Goal: Task Accomplishment & Management: Use online tool/utility

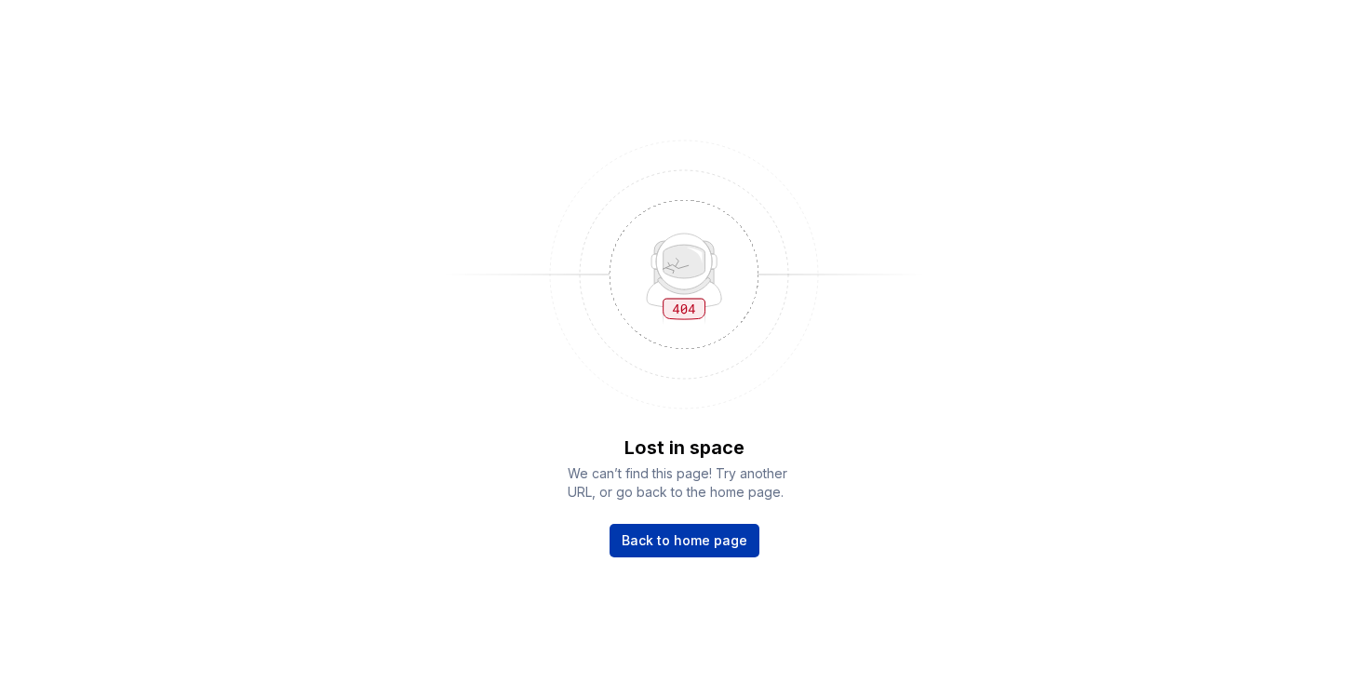
click at [699, 531] on link "Back to home page" at bounding box center [685, 541] width 150 height 34
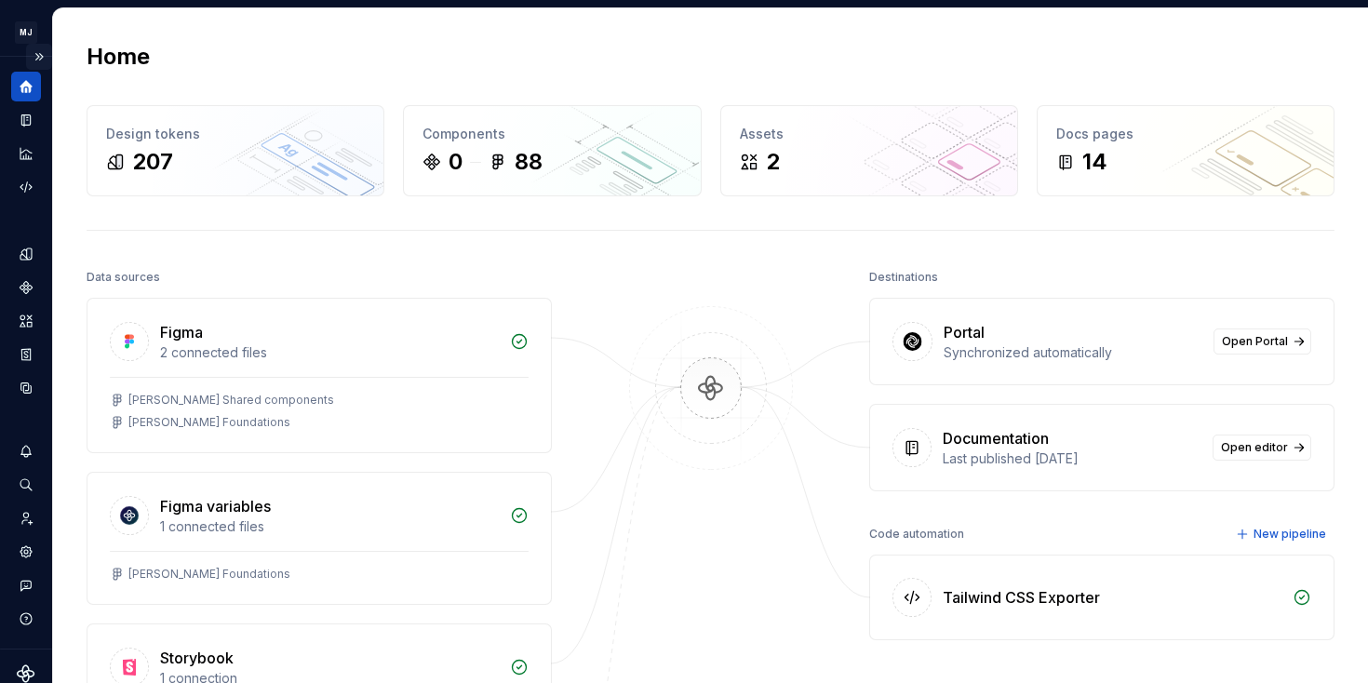
click at [34, 46] on button "Expand sidebar" at bounding box center [39, 57] width 26 height 26
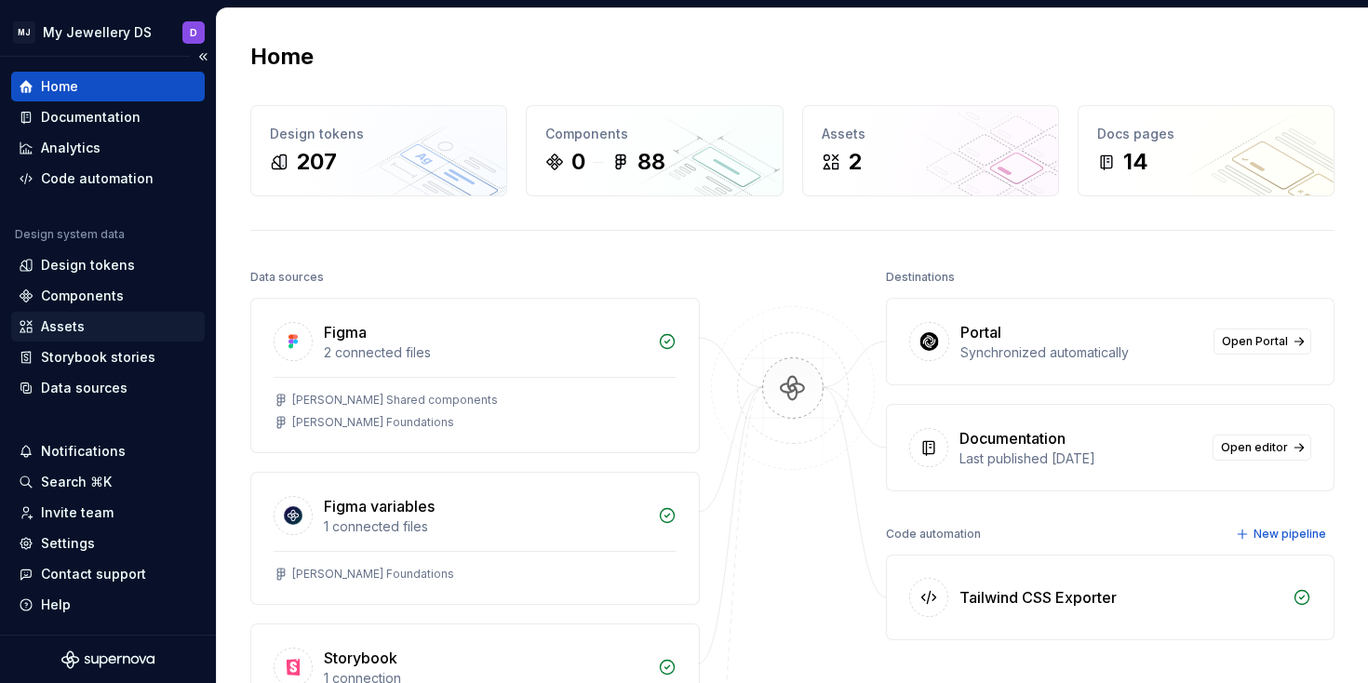
click at [87, 328] on div "Assets" at bounding box center [108, 326] width 179 height 19
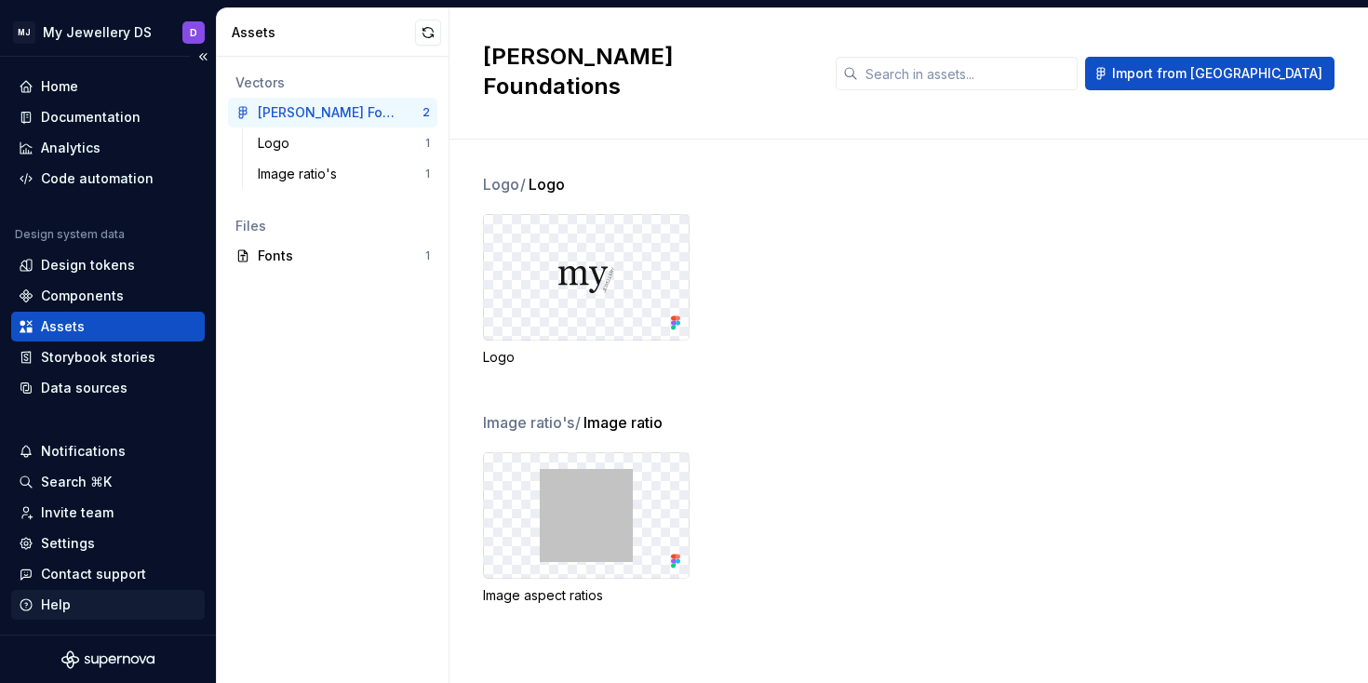
click at [58, 613] on div "Help" at bounding box center [56, 605] width 30 height 19
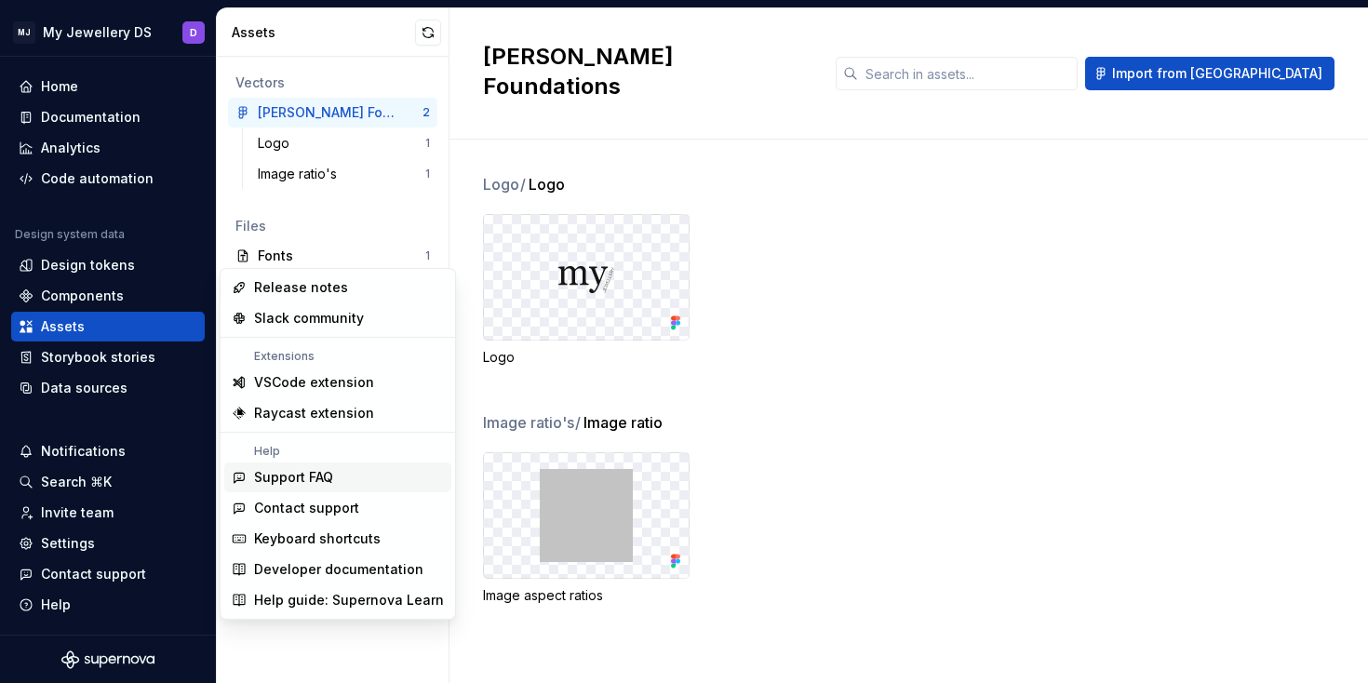
click at [307, 478] on div "Support FAQ" at bounding box center [293, 477] width 79 height 19
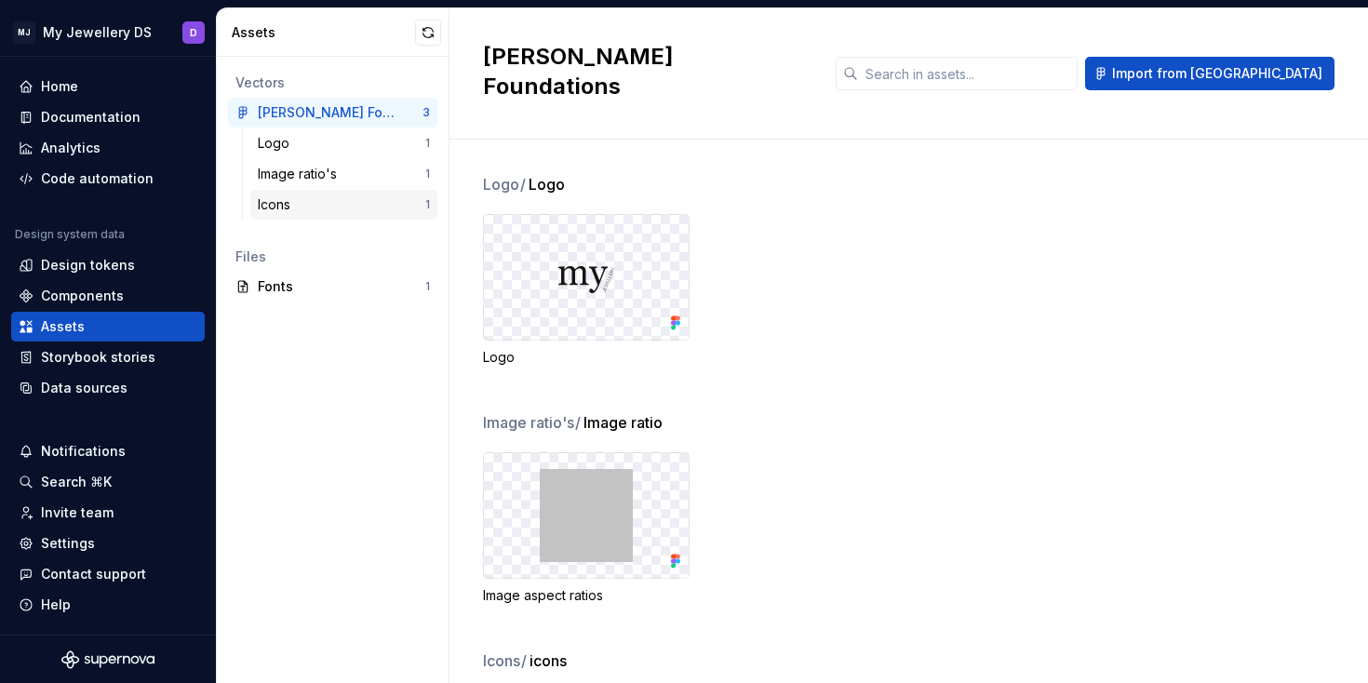
click at [305, 206] on div "Icons" at bounding box center [342, 204] width 168 height 19
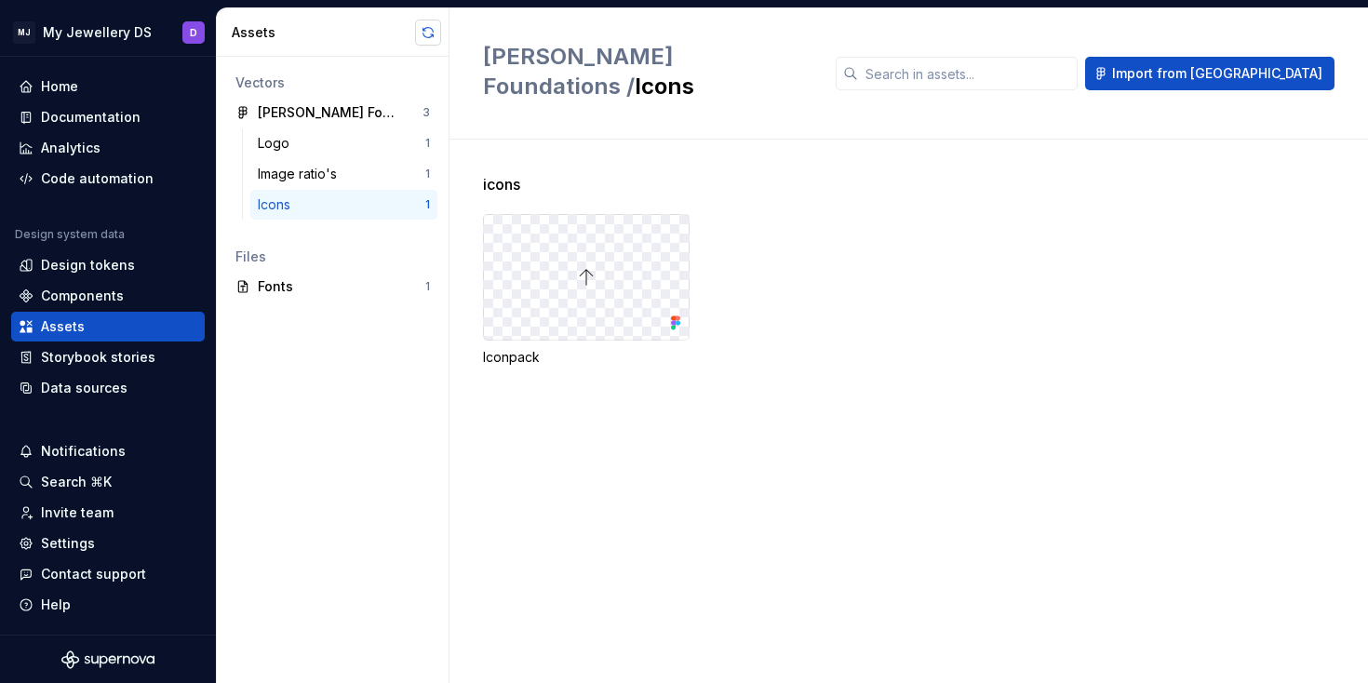
click at [433, 27] on button "button" at bounding box center [428, 33] width 26 height 26
click at [361, 182] on div "Image ratio's" at bounding box center [342, 174] width 168 height 19
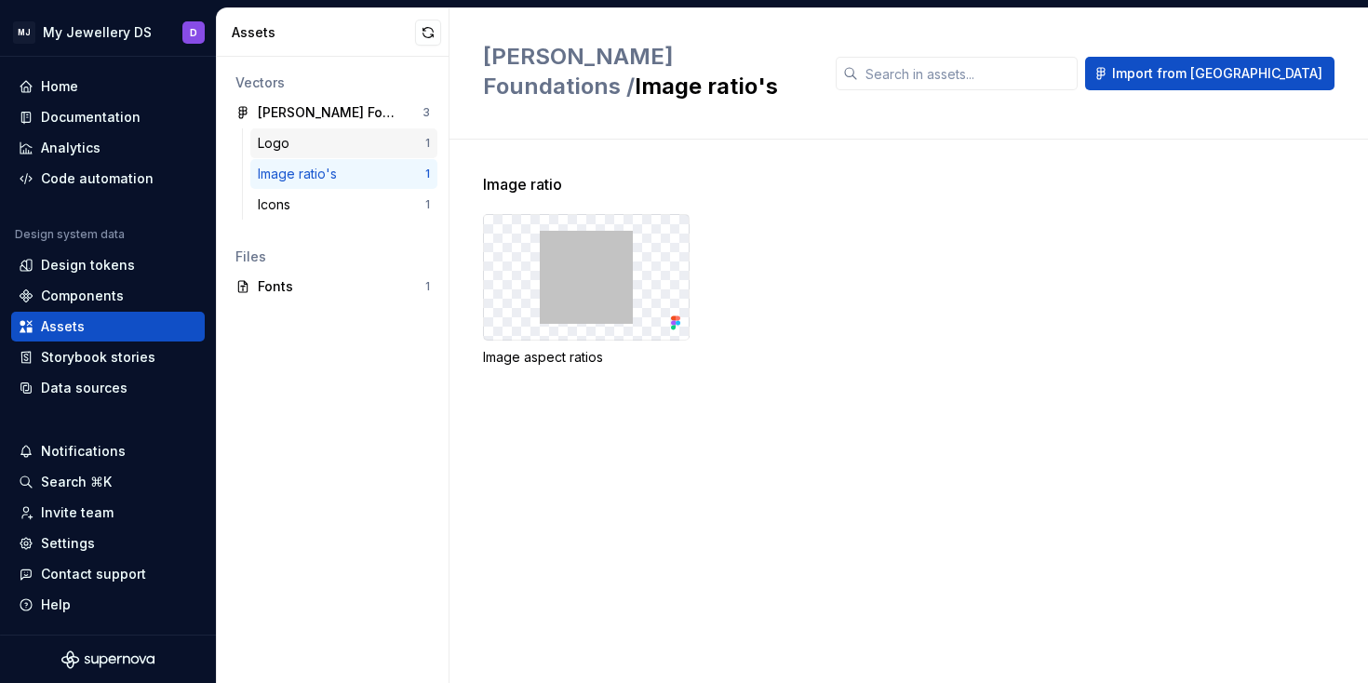
click at [336, 129] on div "Logo 1" at bounding box center [343, 143] width 187 height 30
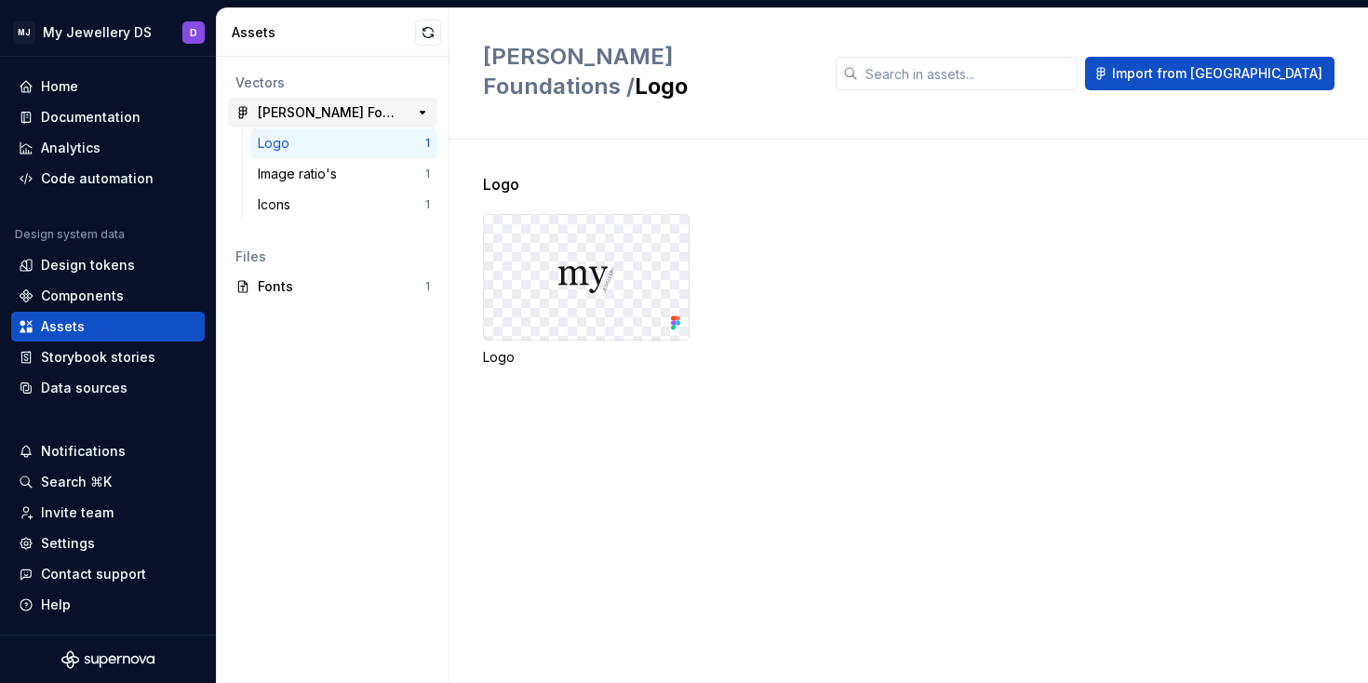
click at [344, 109] on div "[PERSON_NAME] Foundations" at bounding box center [327, 112] width 139 height 19
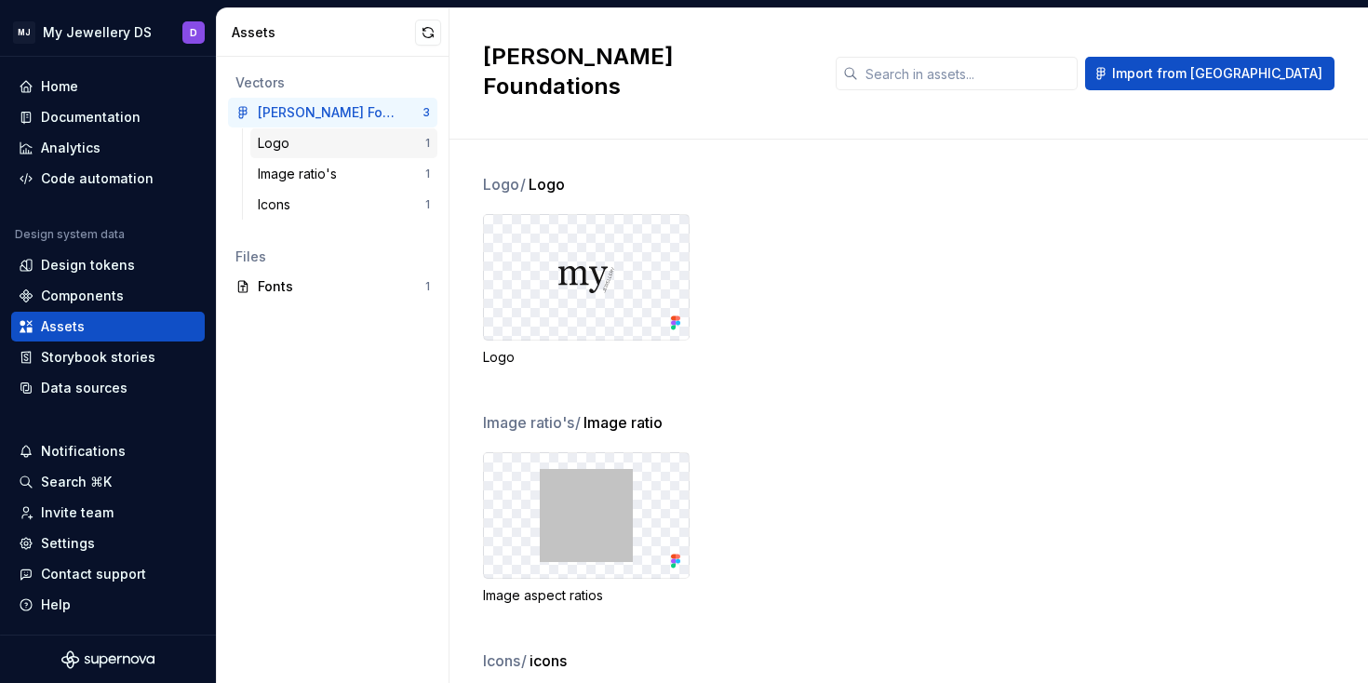
click at [335, 141] on div "Logo" at bounding box center [342, 143] width 168 height 19
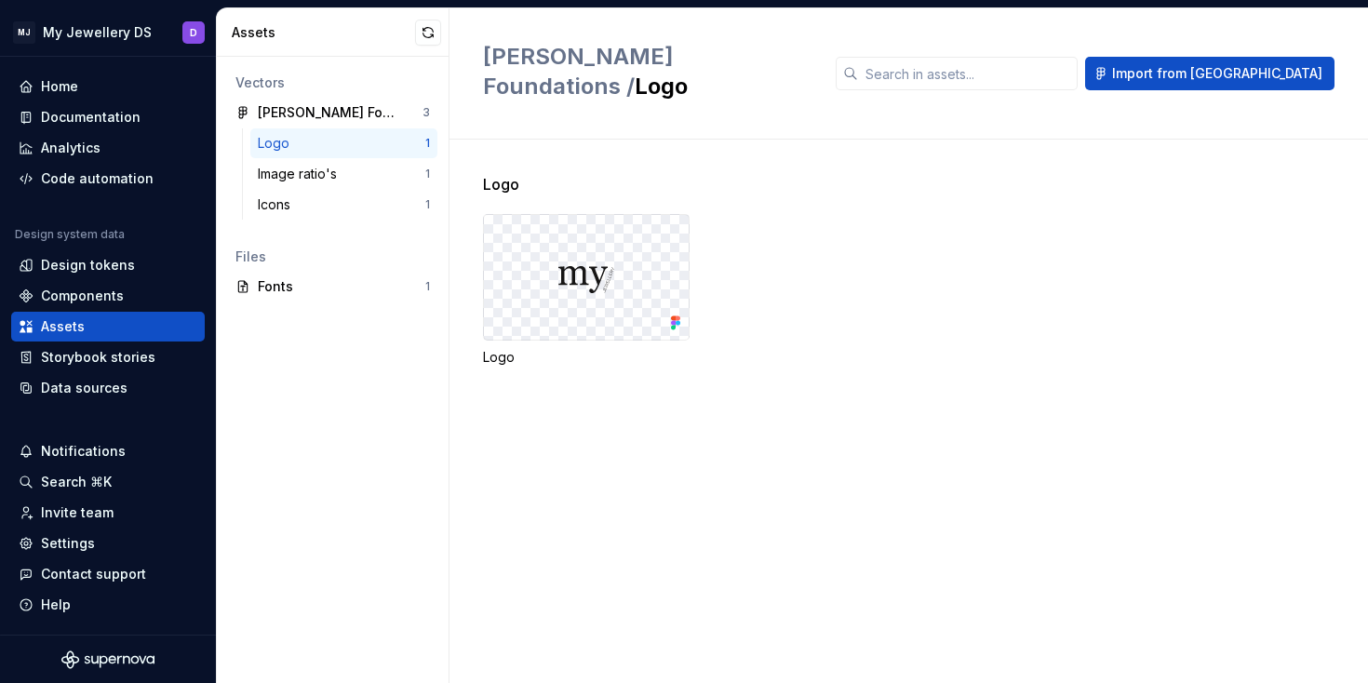
click at [588, 259] on img at bounding box center [587, 277] width 56 height 37
click at [668, 314] on icon at bounding box center [676, 323] width 19 height 19
click at [598, 259] on img at bounding box center [587, 277] width 56 height 37
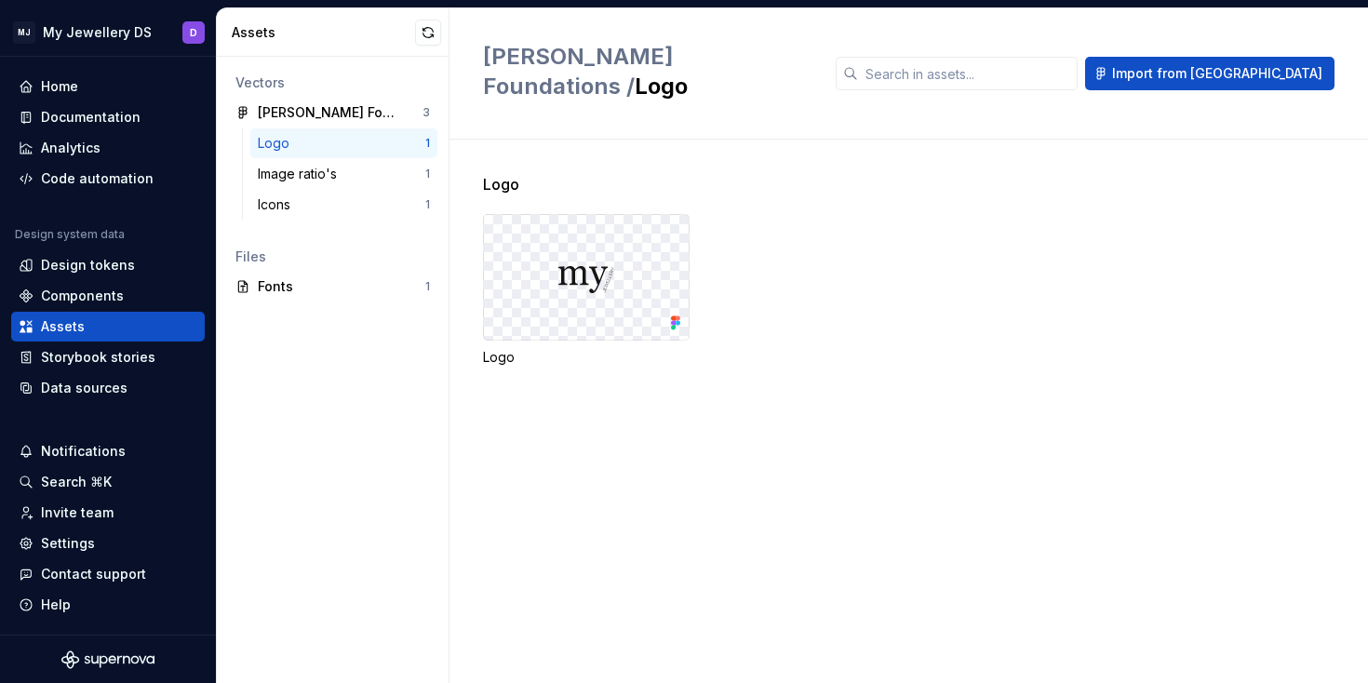
click at [518, 173] on div "Logo Logo" at bounding box center [925, 292] width 885 height 238
click at [524, 261] on div at bounding box center [586, 277] width 205 height 125
click at [583, 259] on img at bounding box center [587, 277] width 56 height 37
click at [377, 174] on div "Image ratio's" at bounding box center [342, 174] width 168 height 19
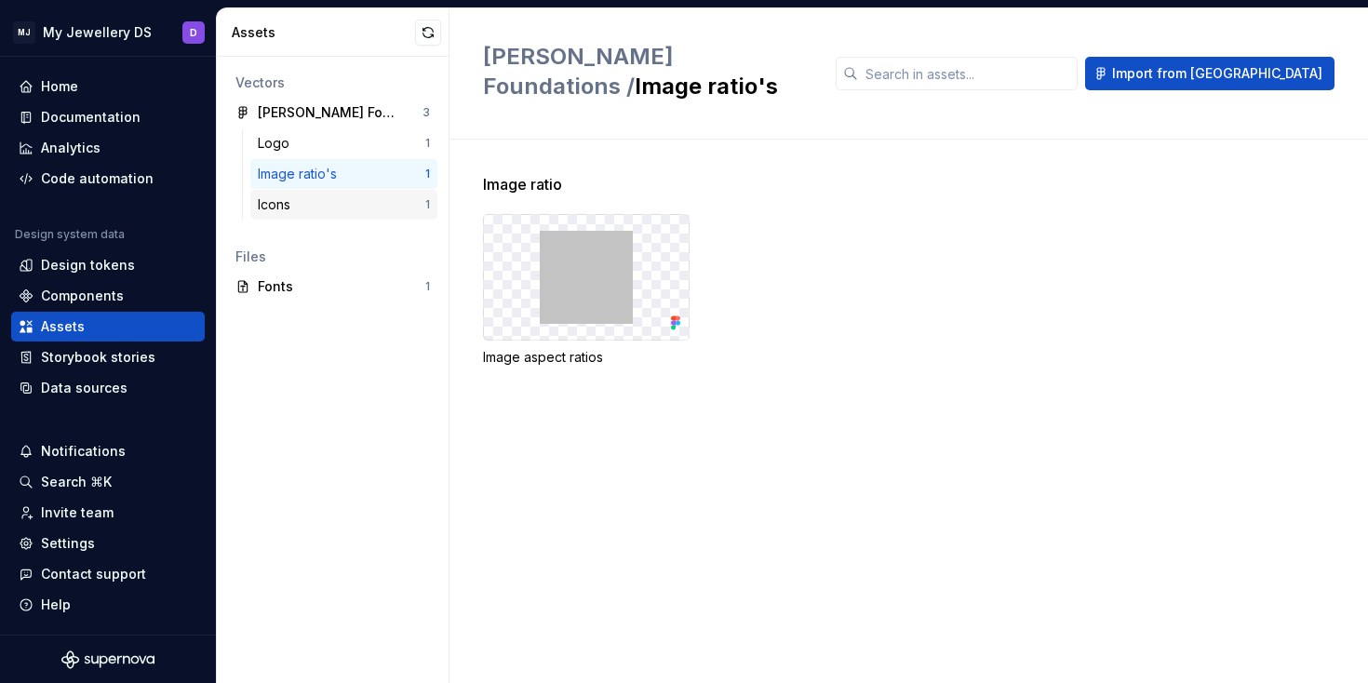
click at [380, 210] on div "Icons" at bounding box center [342, 204] width 168 height 19
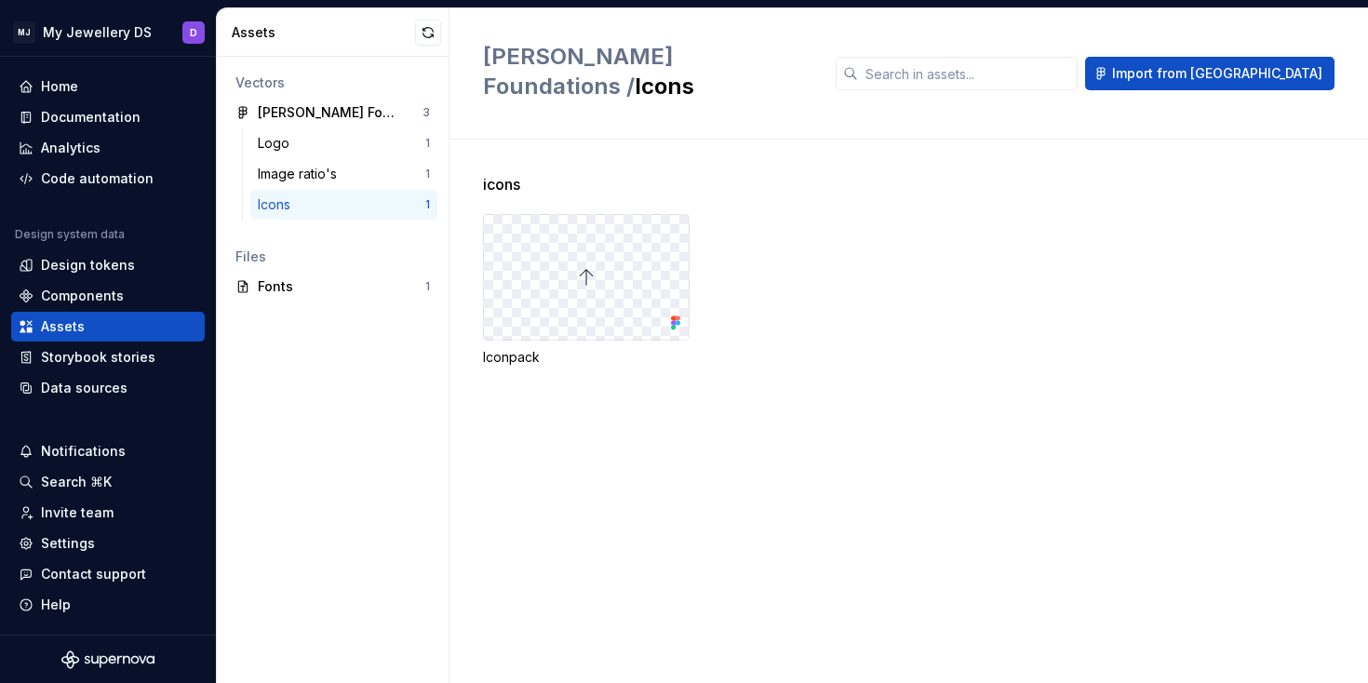
click at [663, 243] on div at bounding box center [586, 277] width 205 height 125
click at [334, 281] on div "Fonts" at bounding box center [342, 286] width 168 height 19
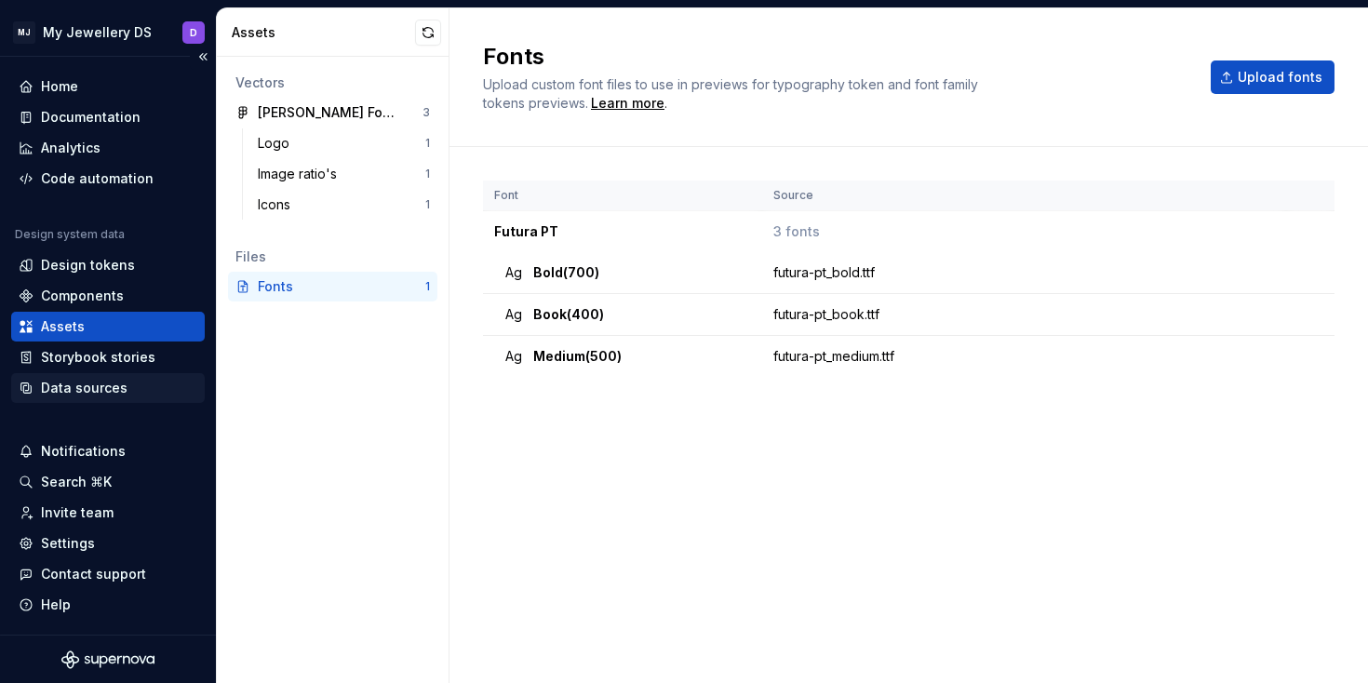
click at [110, 388] on div "Data sources" at bounding box center [84, 388] width 87 height 19
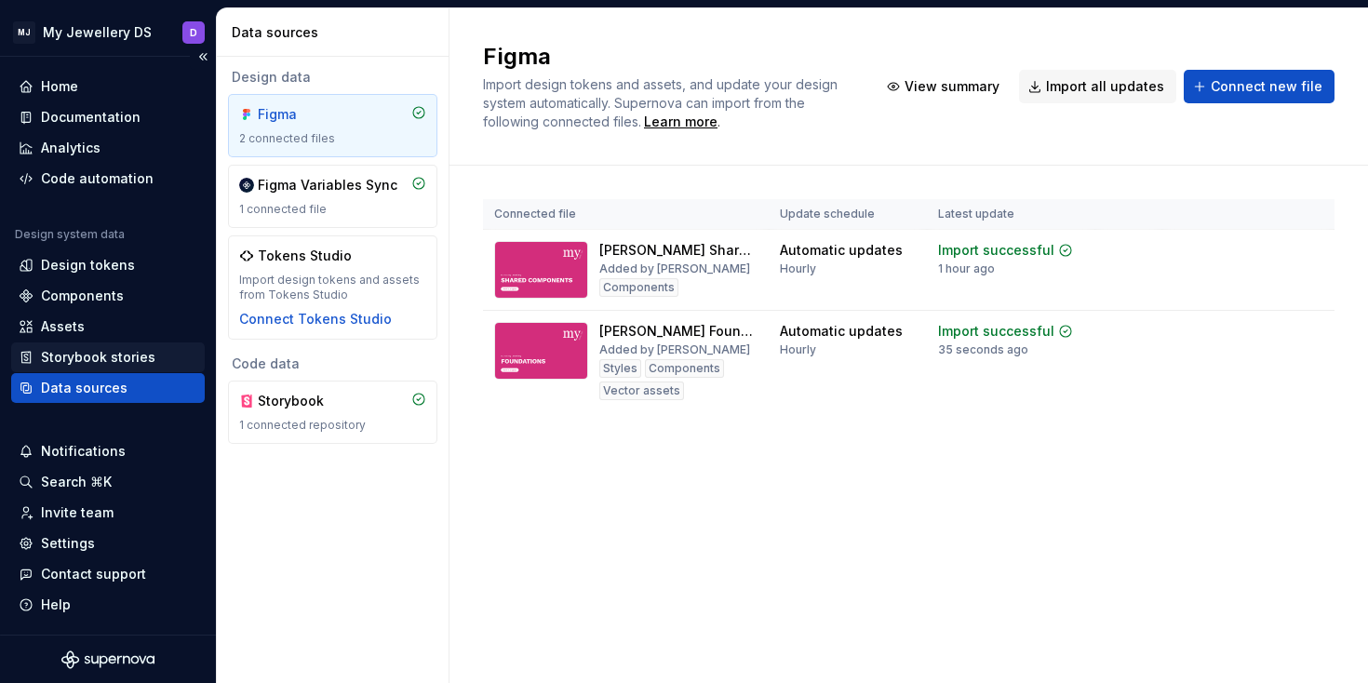
click at [106, 363] on div "Storybook stories" at bounding box center [98, 357] width 114 height 19
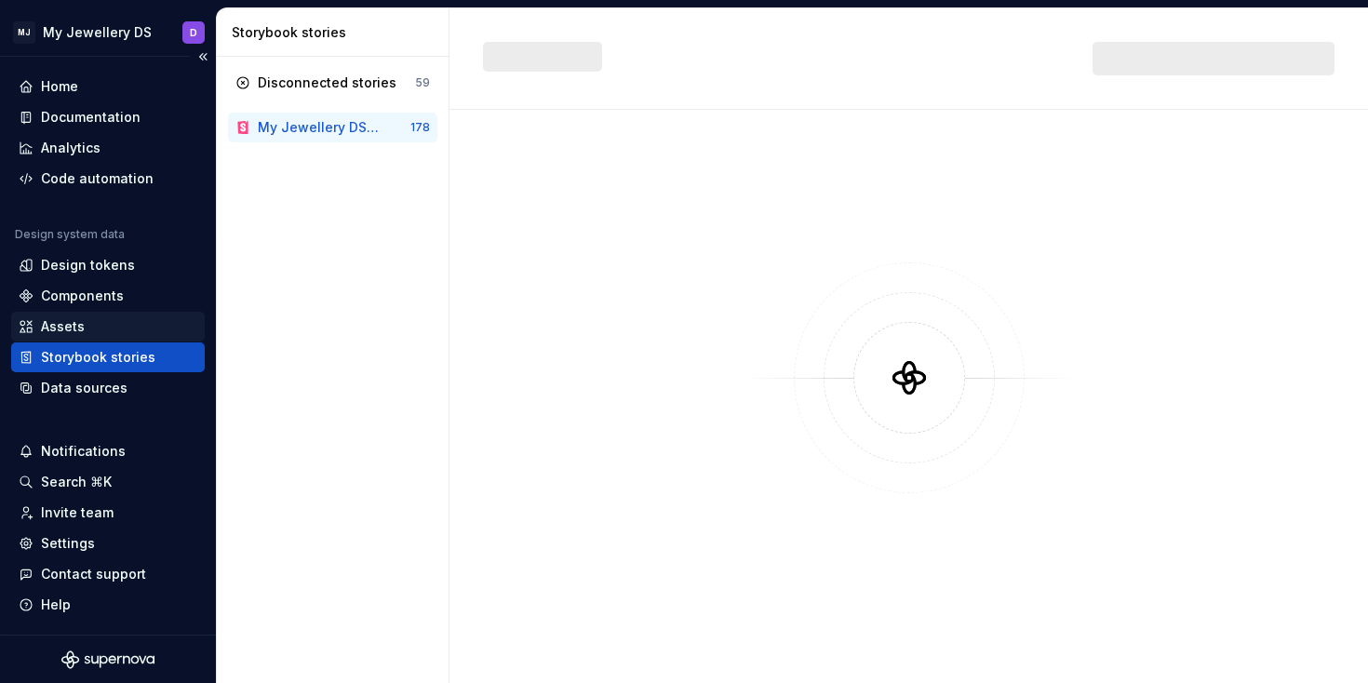
click at [91, 317] on div "Assets" at bounding box center [108, 326] width 179 height 19
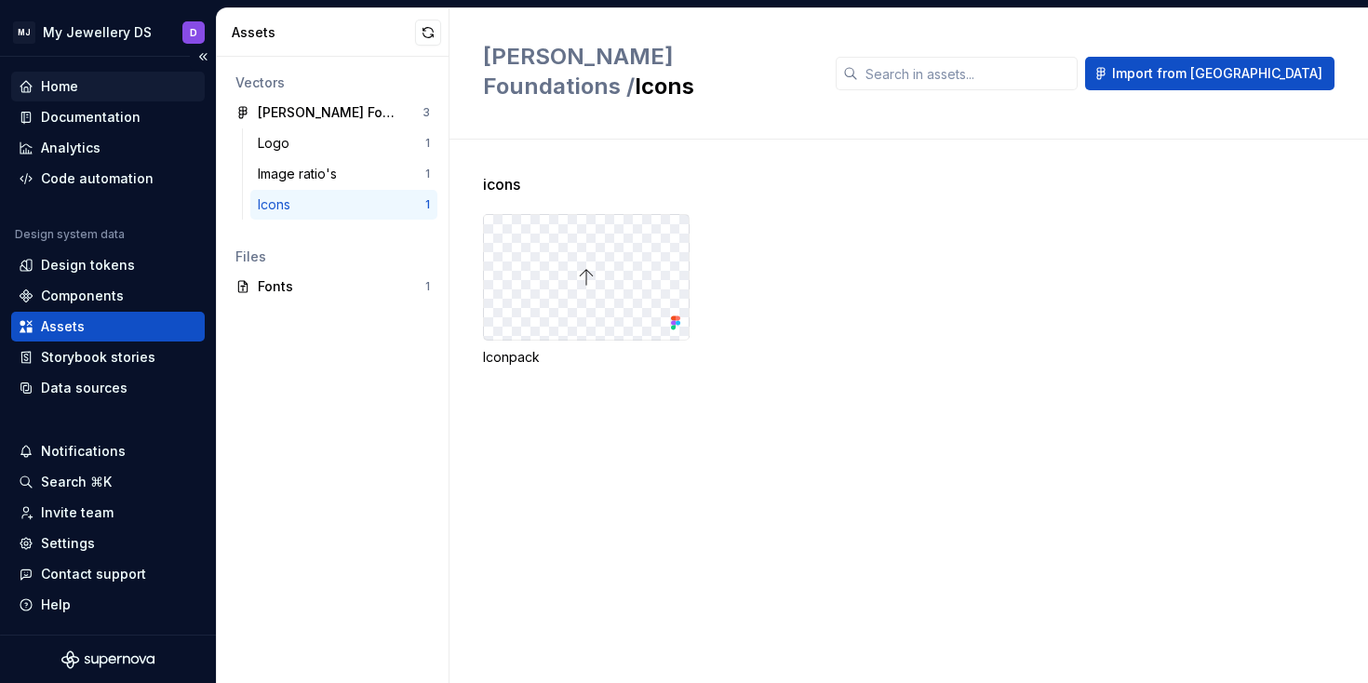
click at [53, 75] on div "Home" at bounding box center [108, 87] width 194 height 30
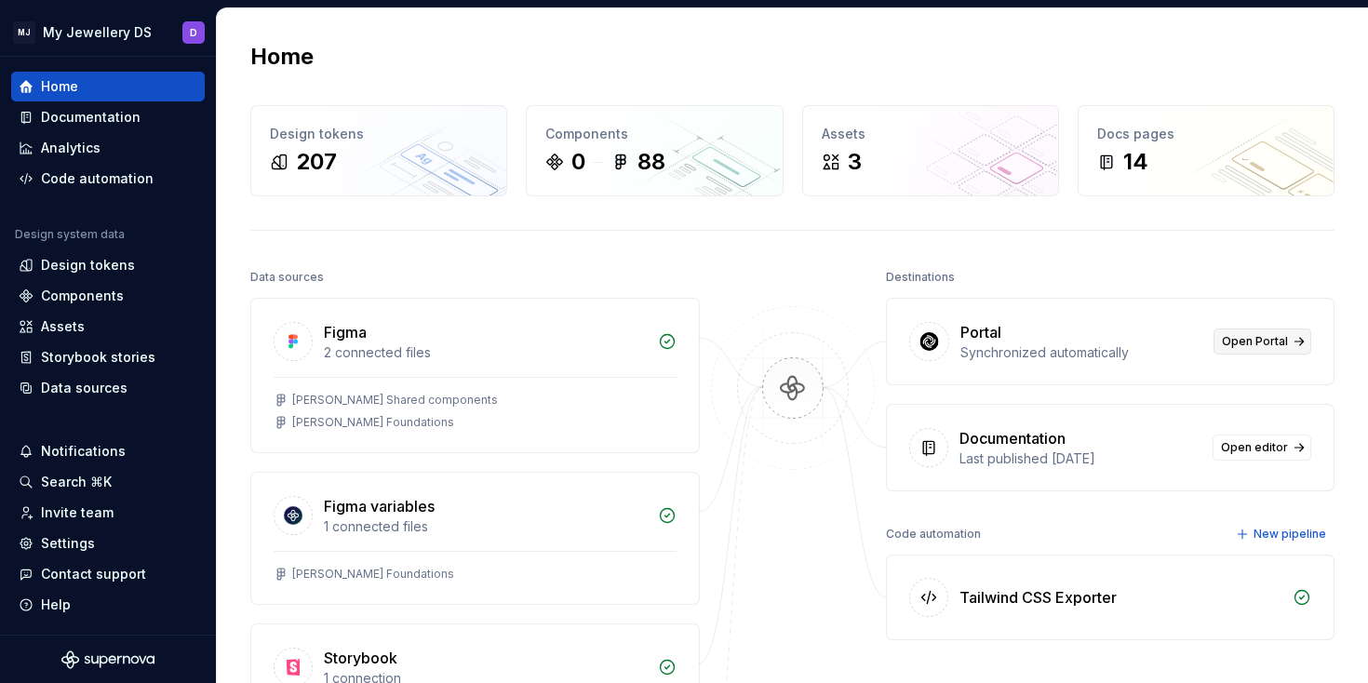
click at [1264, 343] on span "Open Portal" at bounding box center [1255, 341] width 66 height 15
click at [889, 141] on div "Assets" at bounding box center [931, 134] width 218 height 19
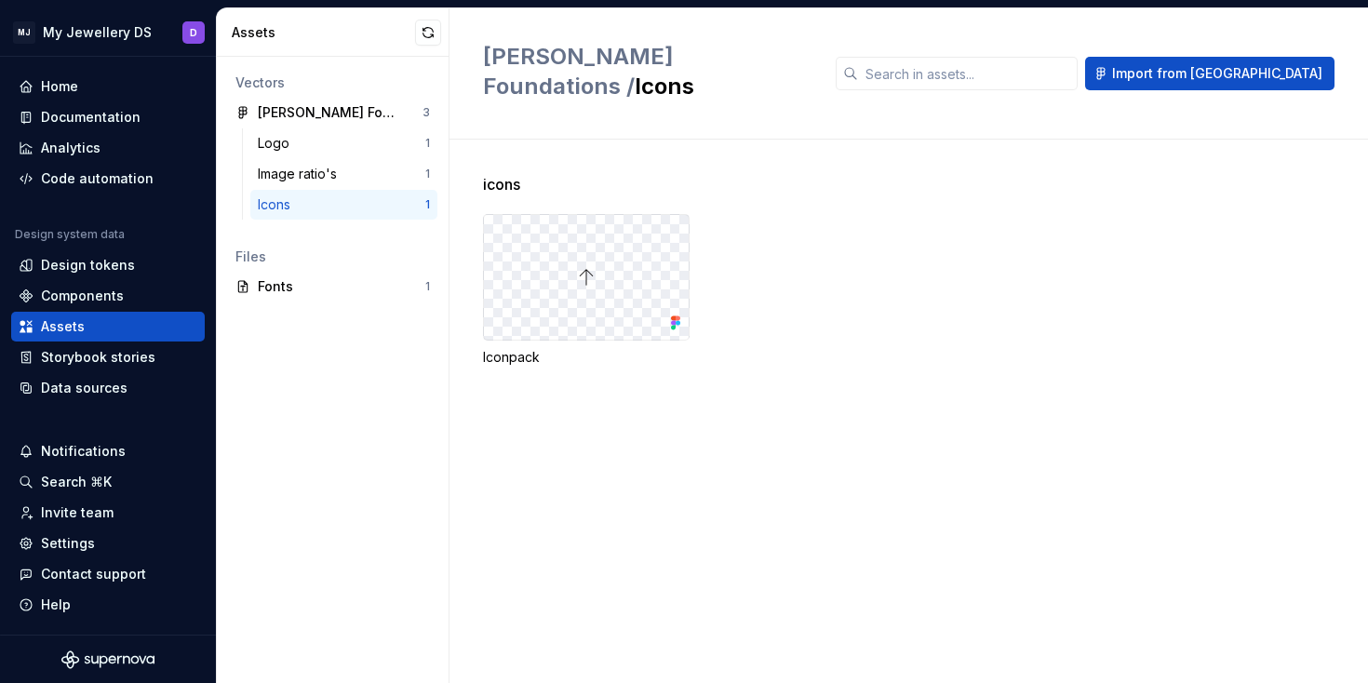
click at [535, 260] on div at bounding box center [586, 277] width 205 height 125
click at [492, 215] on div at bounding box center [586, 277] width 205 height 125
click at [651, 303] on div at bounding box center [586, 277] width 205 height 125
click at [667, 314] on icon at bounding box center [676, 323] width 19 height 19
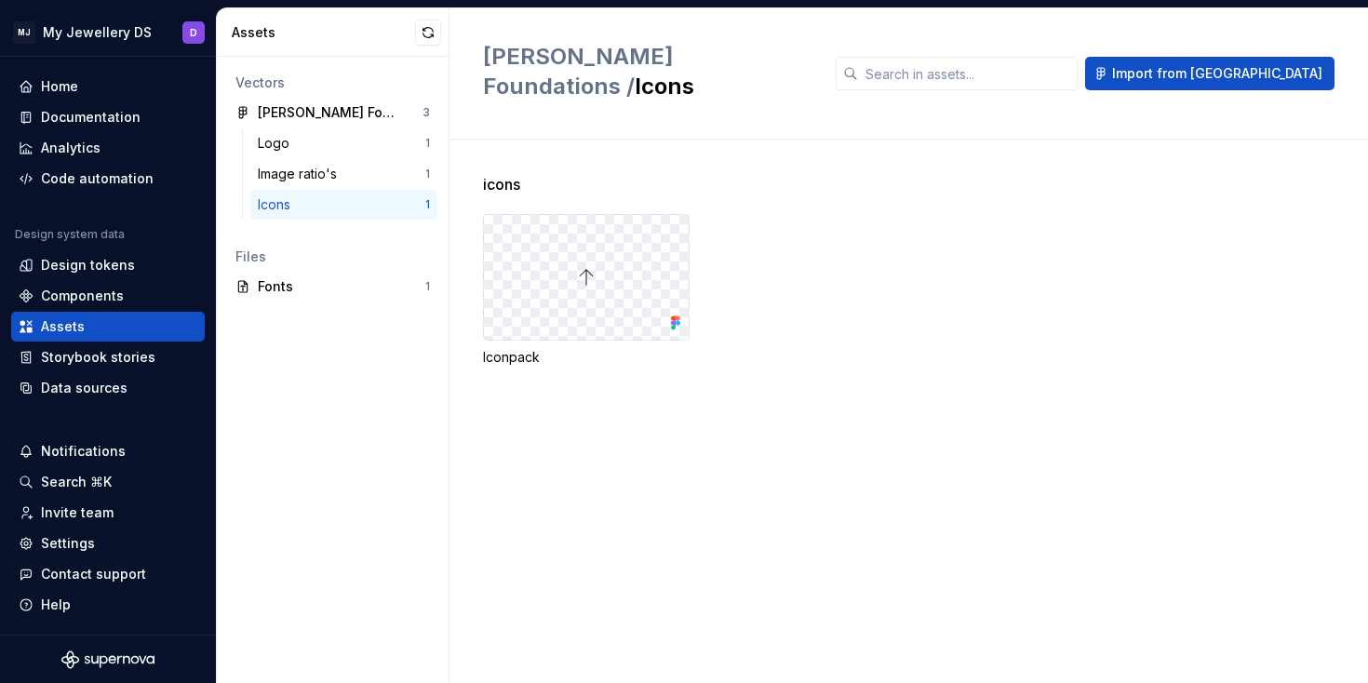
click at [673, 321] on icon at bounding box center [673, 323] width 5 height 5
click at [423, 23] on button "button" at bounding box center [428, 33] width 26 height 26
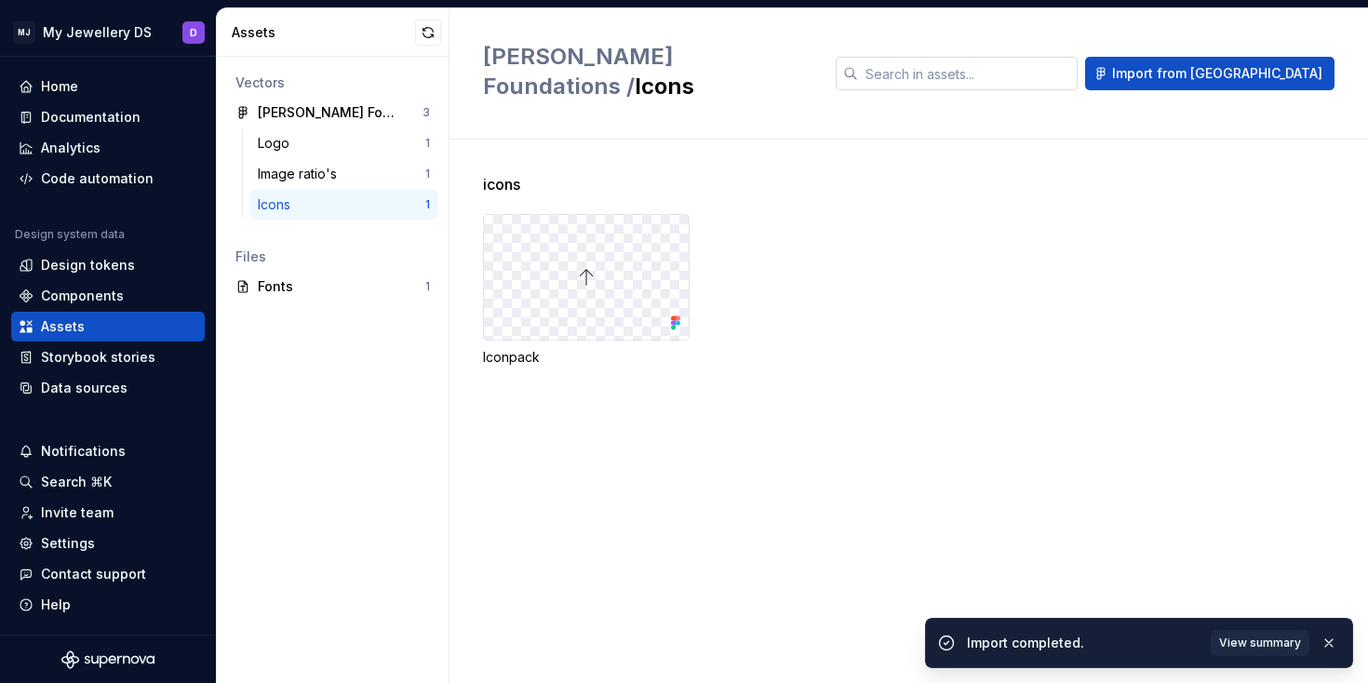
click at [1078, 61] on input "text" at bounding box center [968, 74] width 220 height 34
click at [1245, 57] on button "Import from [GEOGRAPHIC_DATA]" at bounding box center [1209, 74] width 249 height 34
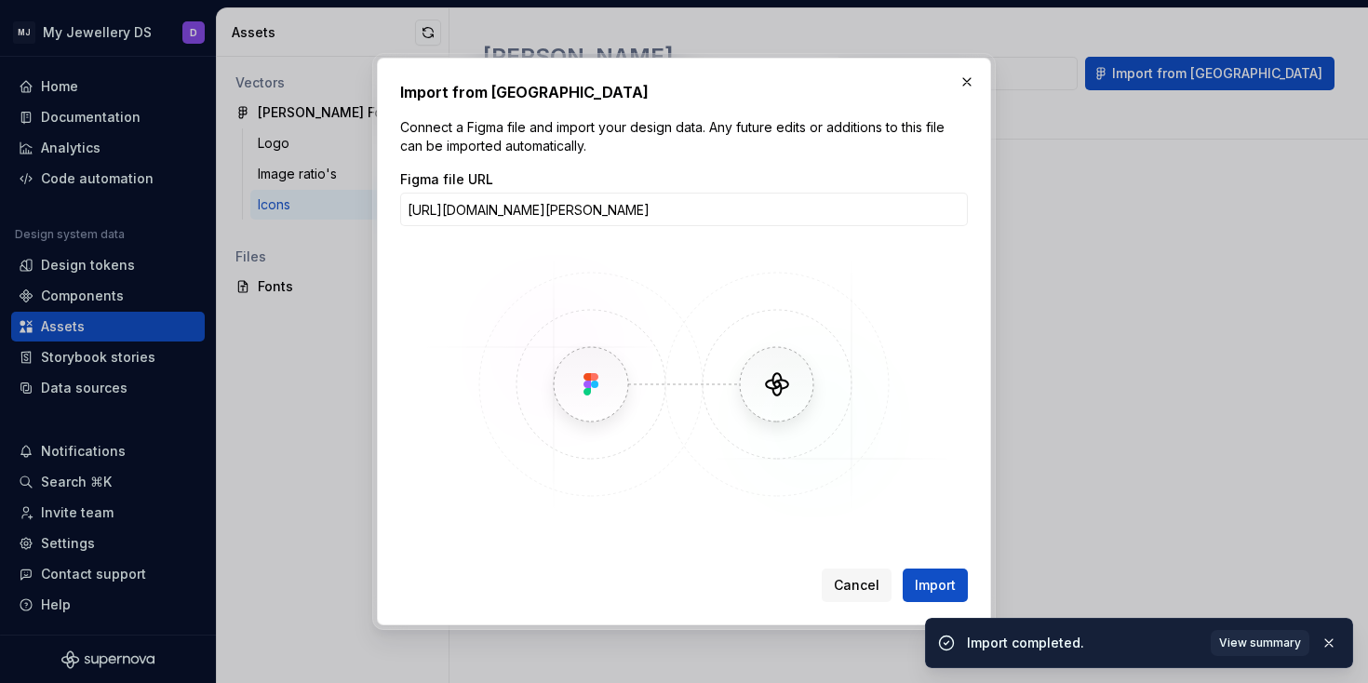
scroll to position [0, 210]
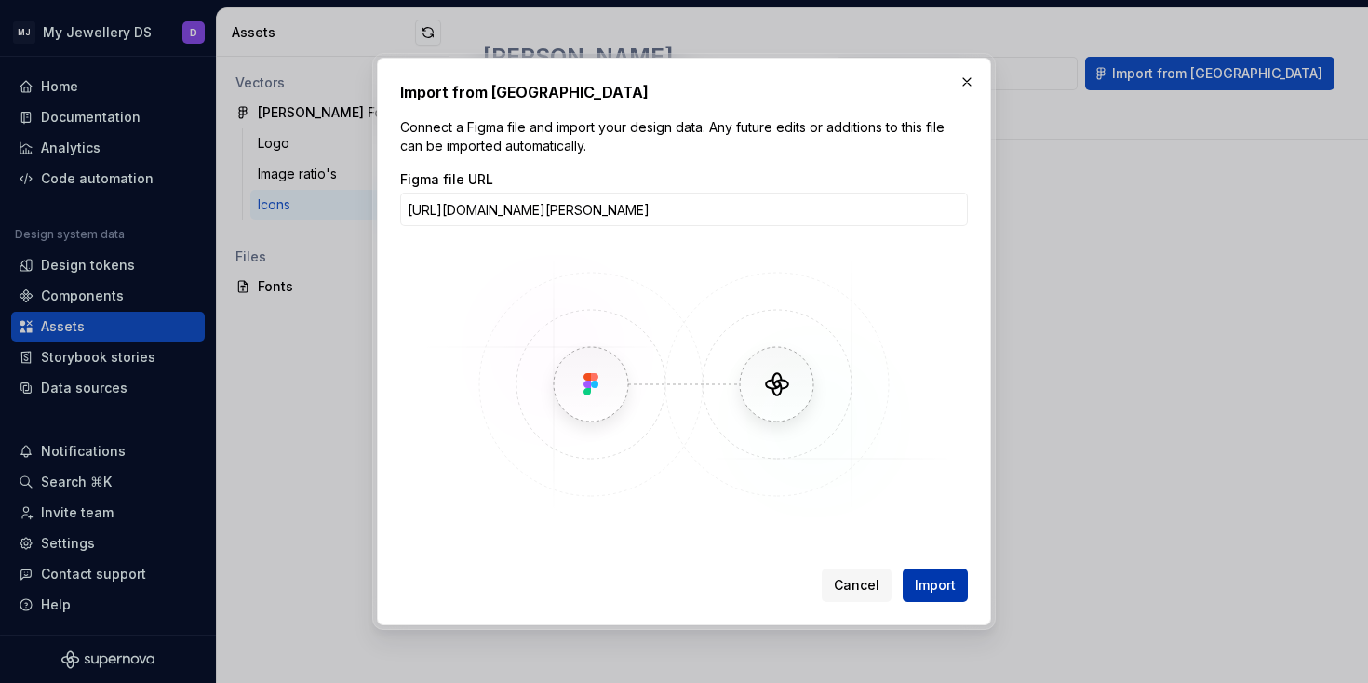
type input "[URL][DOMAIN_NAME][PERSON_NAME]"
click at [927, 578] on span "Import" at bounding box center [935, 585] width 41 height 19
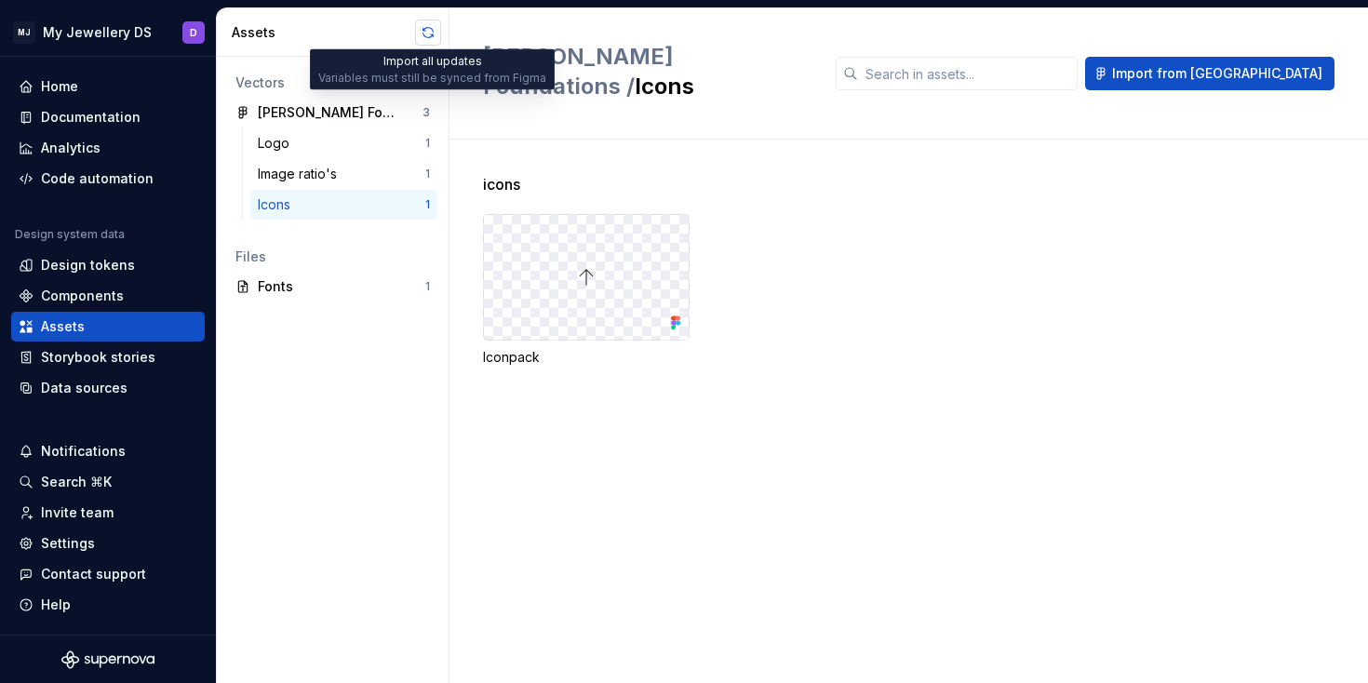
click at [428, 29] on button "button" at bounding box center [428, 33] width 26 height 26
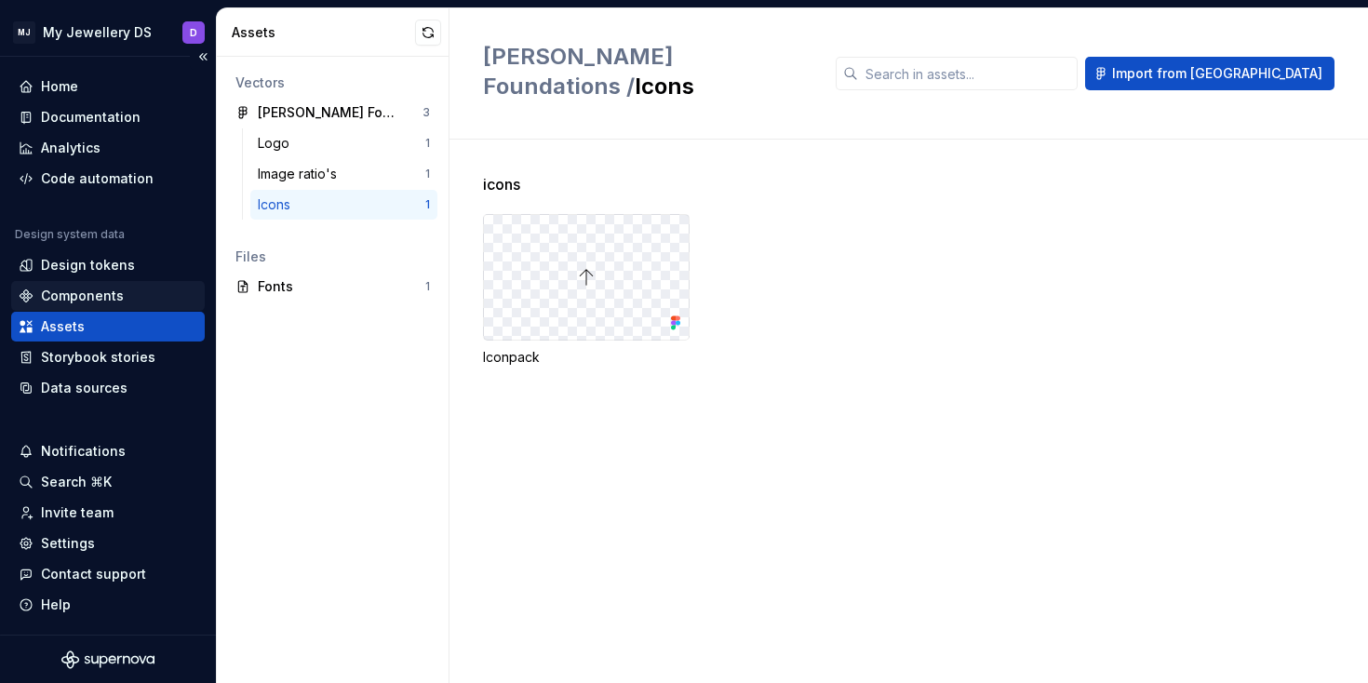
click at [65, 296] on div "Components" at bounding box center [82, 296] width 83 height 19
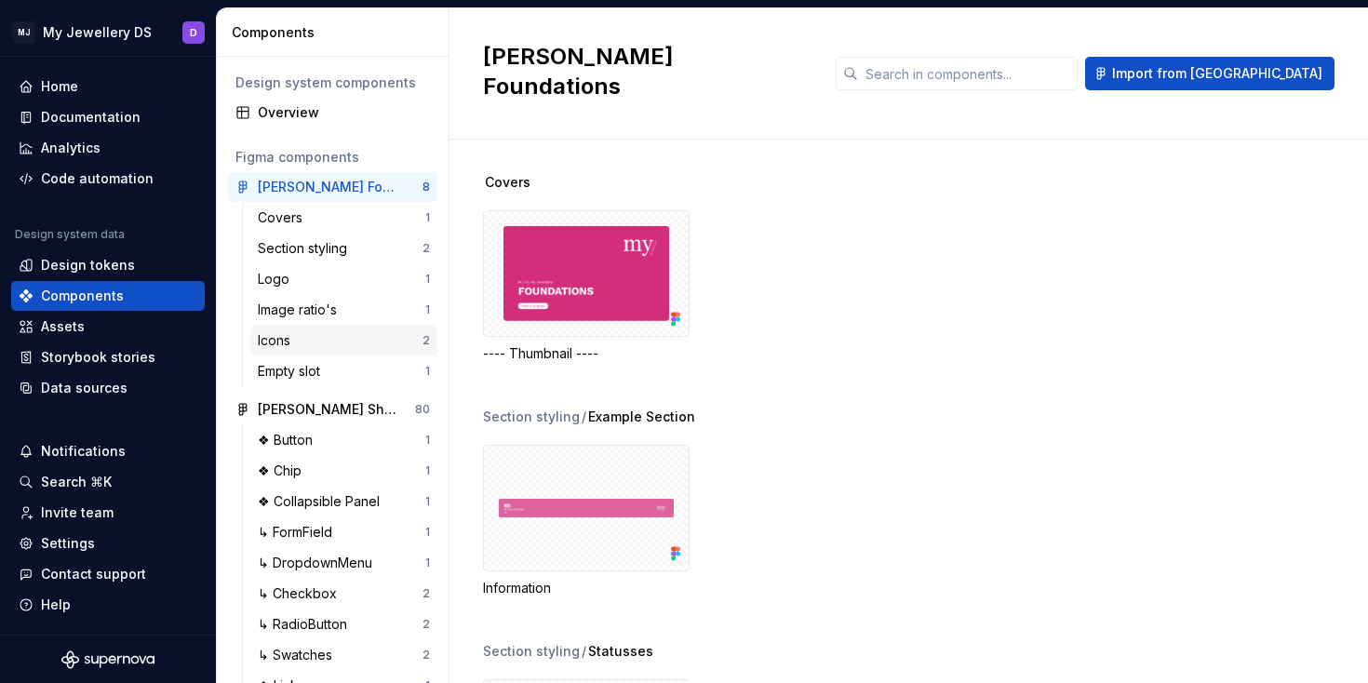
click at [308, 338] on div "Icons" at bounding box center [340, 340] width 165 height 19
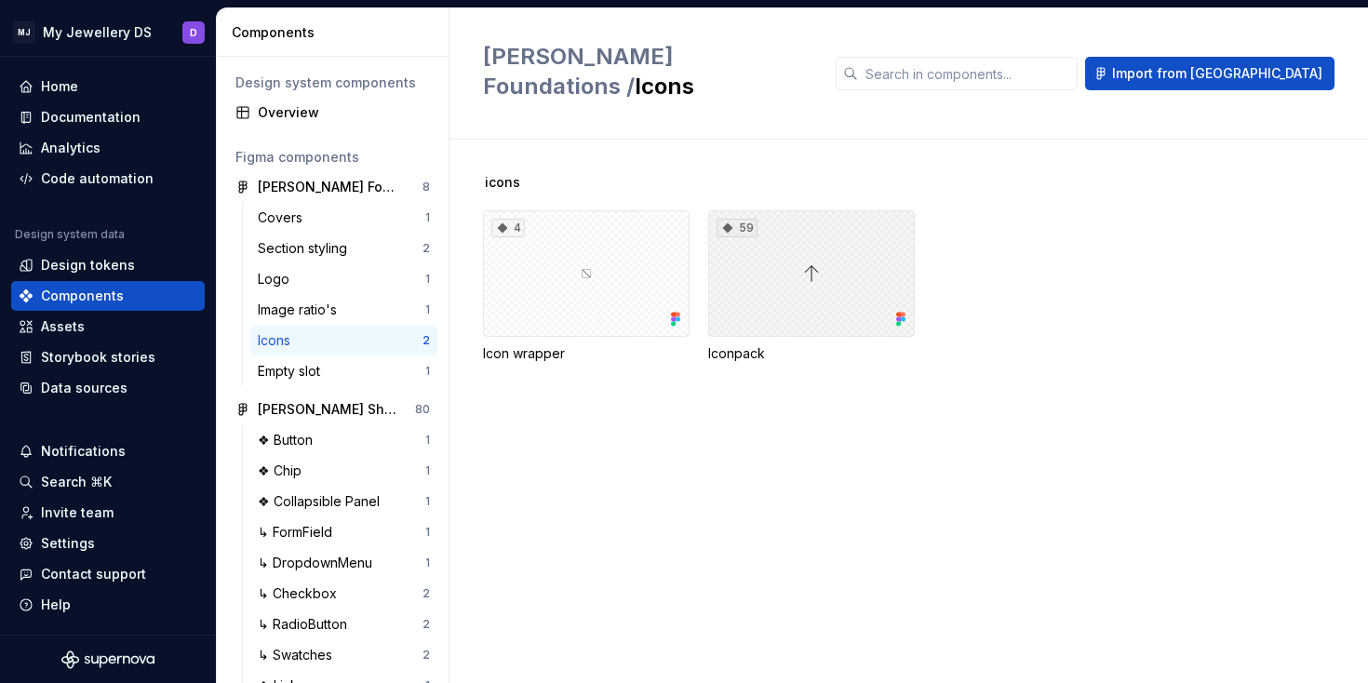
click at [747, 258] on div "59" at bounding box center [811, 273] width 207 height 127
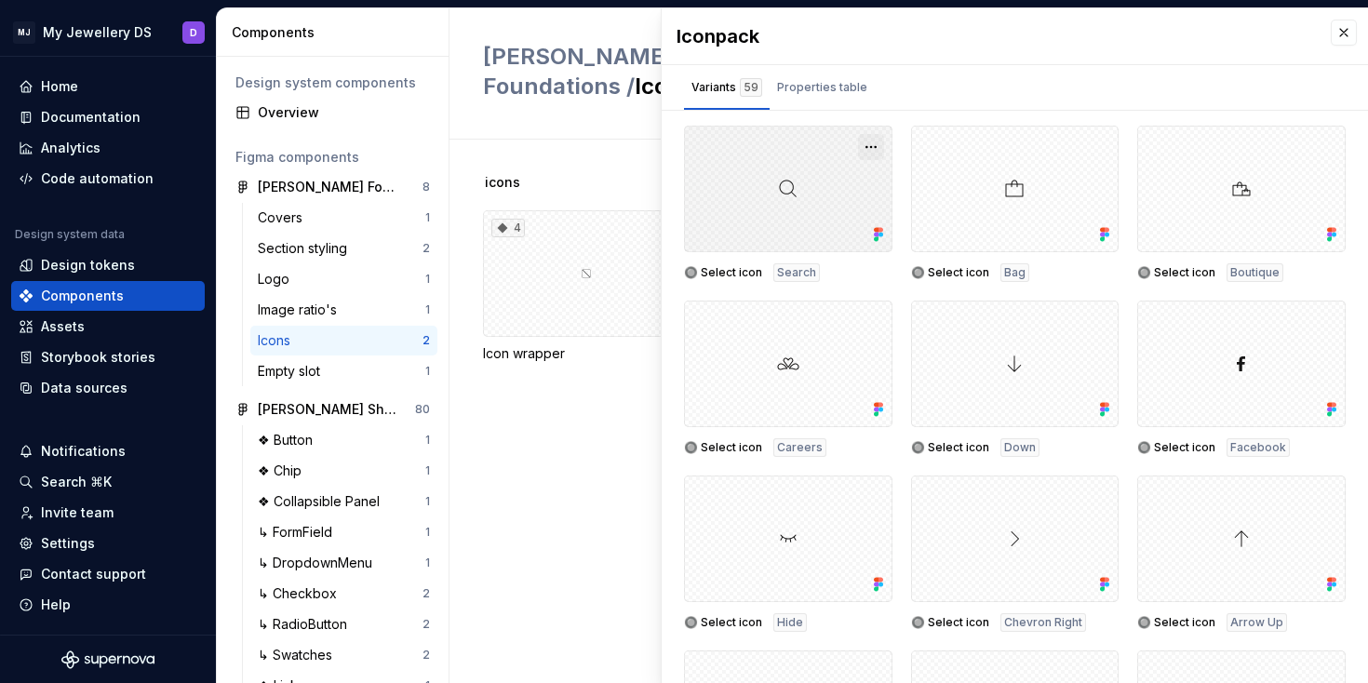
click at [869, 145] on button "button" at bounding box center [871, 147] width 26 height 26
click at [844, 82] on div "Properties table" at bounding box center [822, 87] width 90 height 19
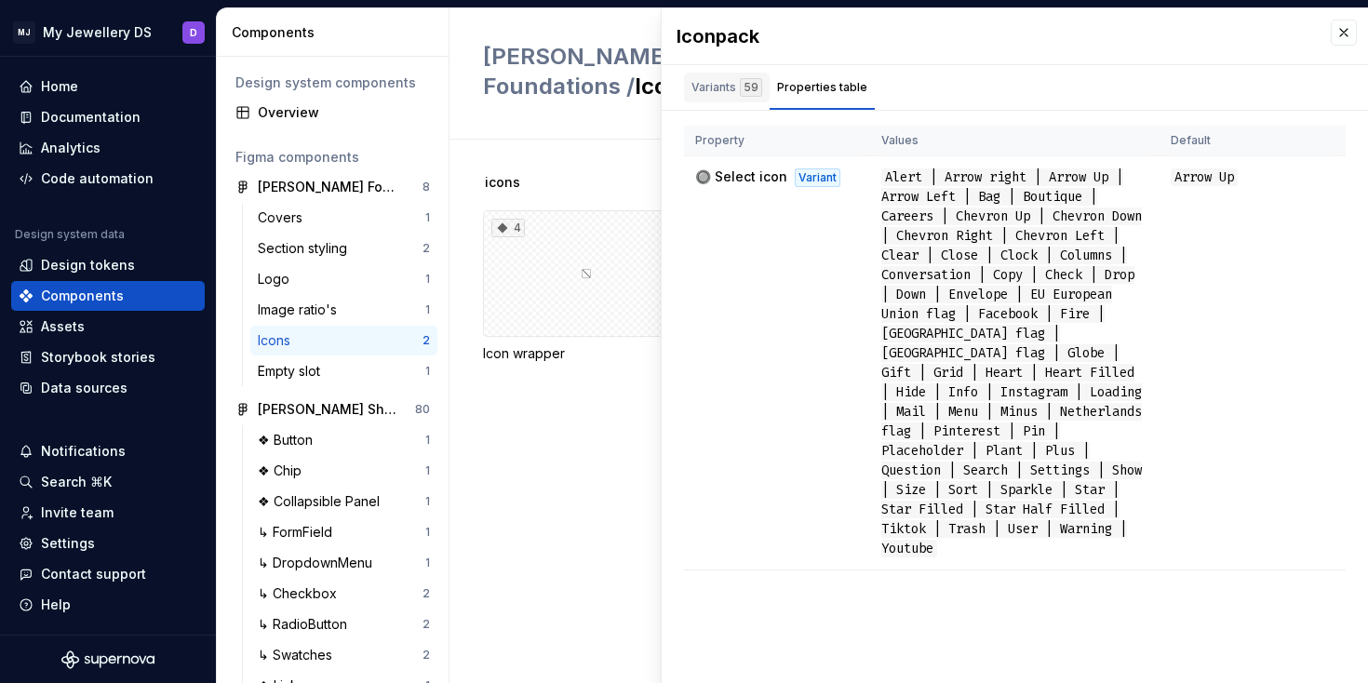
click at [729, 99] on div "Variants 59" at bounding box center [727, 88] width 86 height 30
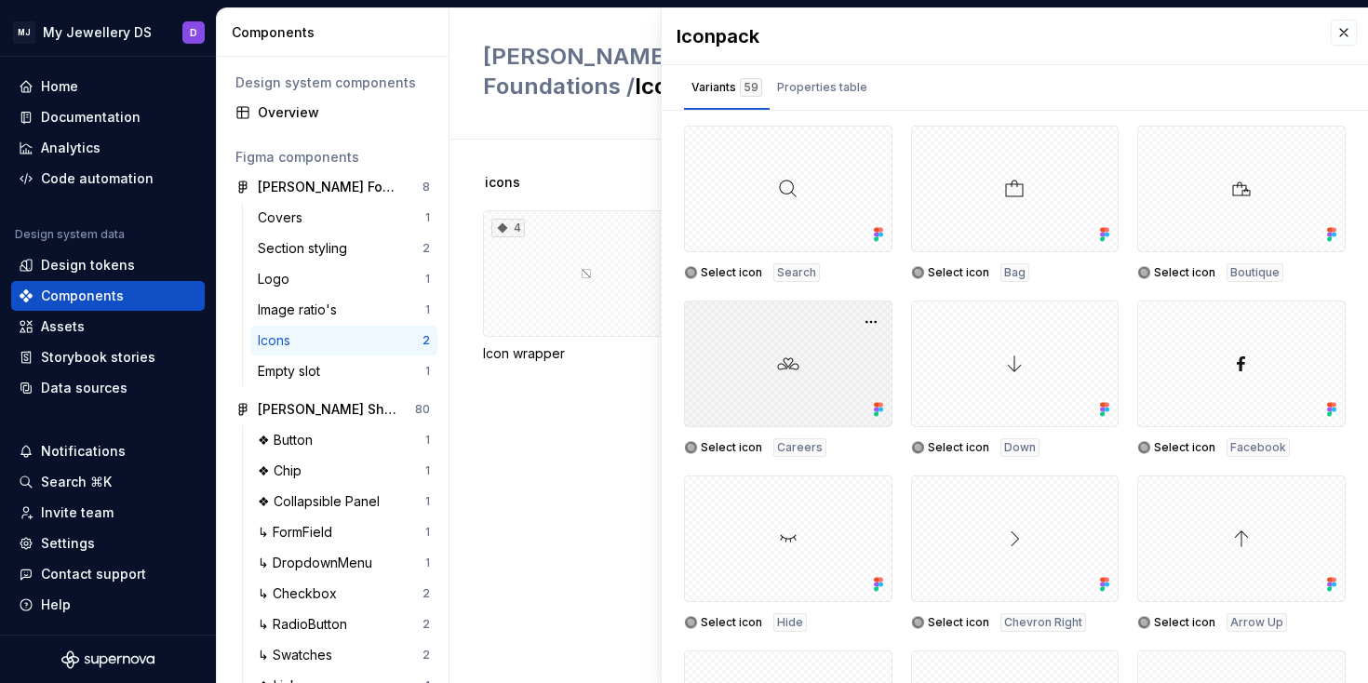
click at [781, 345] on div at bounding box center [788, 364] width 209 height 127
click at [792, 370] on div at bounding box center [788, 364] width 209 height 127
click at [774, 155] on div at bounding box center [788, 189] width 209 height 127
click at [864, 145] on button "button" at bounding box center [871, 147] width 26 height 26
